Goal: Book appointment/travel/reservation

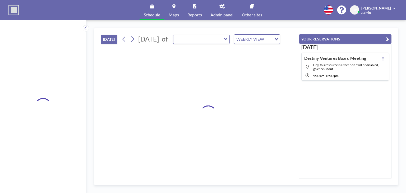
type input "Huddle Room"
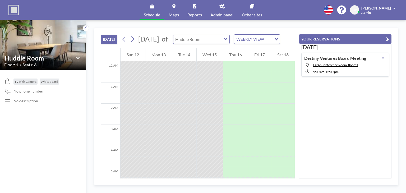
click at [214, 44] on input "text" at bounding box center [198, 39] width 51 height 9
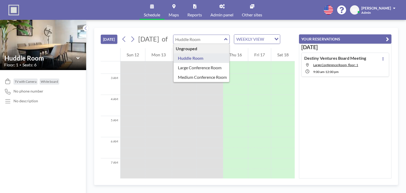
scroll to position [53, 0]
type input "Huddle Room"
click at [211, 43] on input "text" at bounding box center [198, 39] width 51 height 9
type input "Huddle Room"
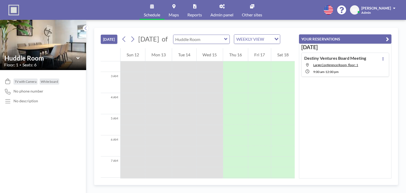
click at [222, 44] on input "text" at bounding box center [198, 39] width 51 height 9
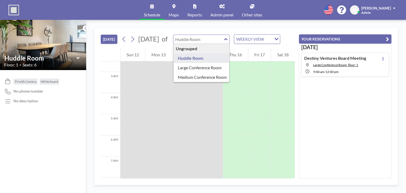
type input "Huddle Room"
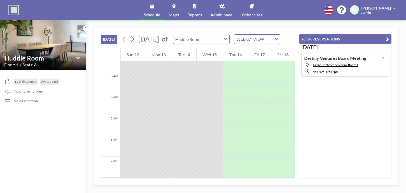
click at [217, 44] on input "text" at bounding box center [198, 39] width 51 height 9
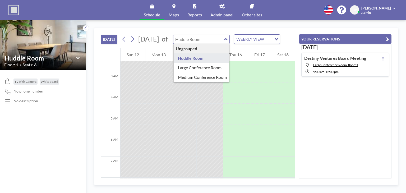
type input "Huddle Room"
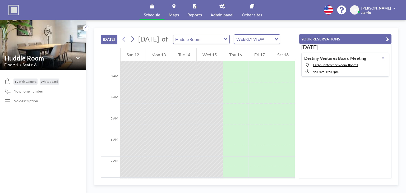
click at [251, 43] on div "WEEKLY VIEW" at bounding box center [253, 39] width 38 height 8
click at [261, 52] on li "DAILY VIEW" at bounding box center [271, 52] width 45 height 8
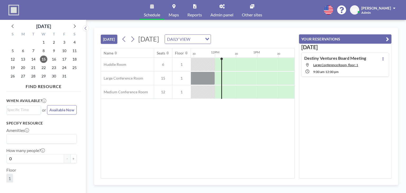
scroll to position [0, 487]
click at [206, 175] on div "Name Seats Floor 12AM 30 1AM 30 2AM 30 3AM 30 4AM 30 5AM 30 6AM 30 7AM 30 8AM 3…" at bounding box center [198, 113] width 194 height 130
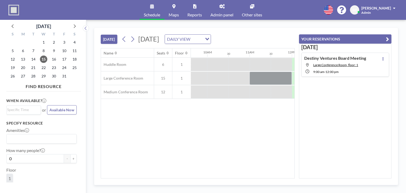
scroll to position [0, 423]
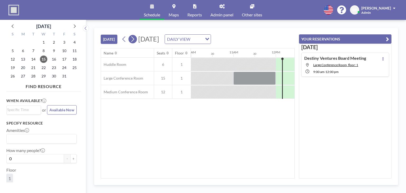
click at [132, 38] on icon at bounding box center [132, 39] width 5 height 8
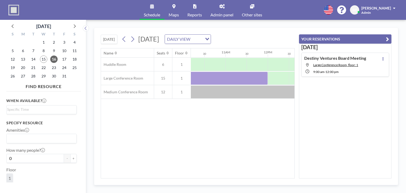
scroll to position [0, 450]
click at [136, 40] on button at bounding box center [133, 39] width 8 height 8
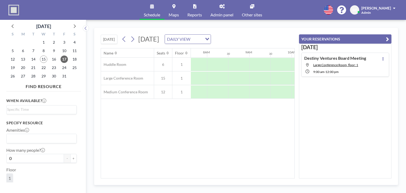
scroll to position [0, 316]
click at [135, 38] on icon at bounding box center [132, 39] width 5 height 8
click at [134, 39] on icon at bounding box center [132, 39] width 5 height 8
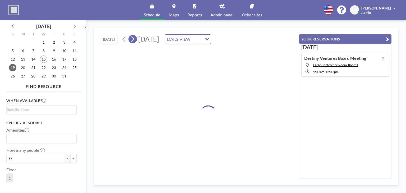
click at [134, 39] on icon at bounding box center [132, 39] width 5 height 8
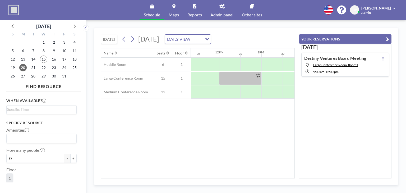
scroll to position [0, 461]
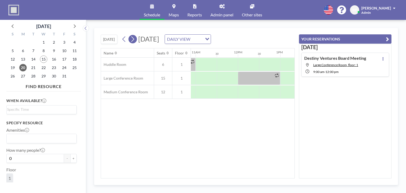
click at [134, 40] on icon at bounding box center [132, 39] width 5 height 8
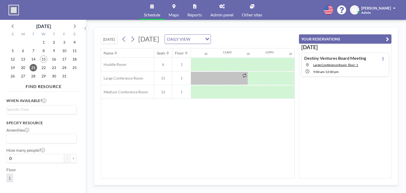
scroll to position [0, 440]
click at [137, 40] on button at bounding box center [133, 39] width 8 height 8
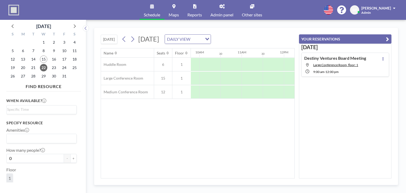
scroll to position [0, 457]
click at [137, 39] on button at bounding box center [133, 39] width 8 height 8
click at [135, 36] on icon at bounding box center [132, 39] width 5 height 8
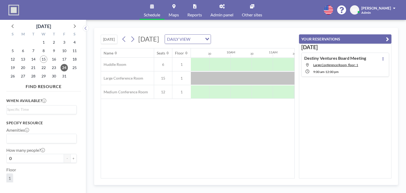
scroll to position [0, 368]
click at [114, 38] on button "[DATE]" at bounding box center [109, 39] width 17 height 9
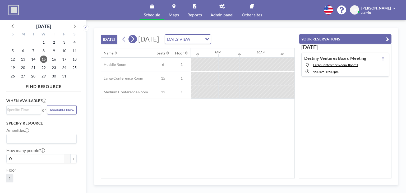
scroll to position [0, 455]
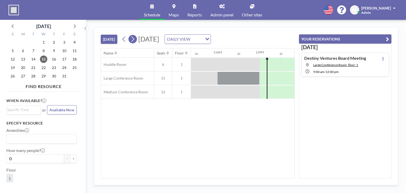
click at [134, 39] on icon at bounding box center [132, 39] width 5 height 8
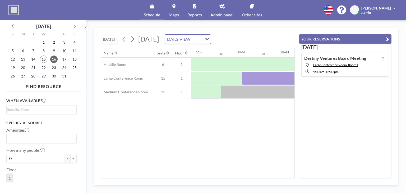
scroll to position [0, 311]
